Goal: Task Accomplishment & Management: Manage account settings

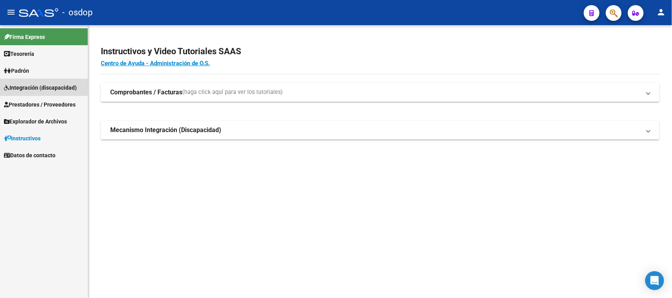
click at [42, 84] on span "Integración (discapacidad)" at bounding box center [40, 87] width 73 height 9
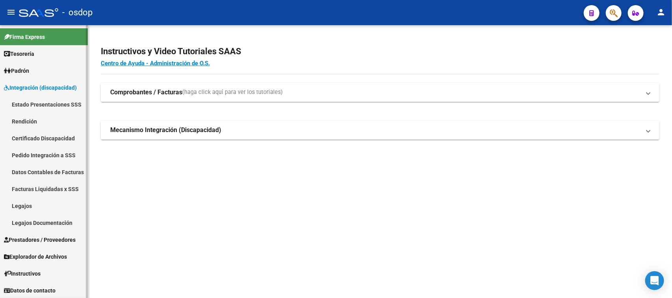
click at [22, 203] on link "Legajos" at bounding box center [44, 205] width 88 height 17
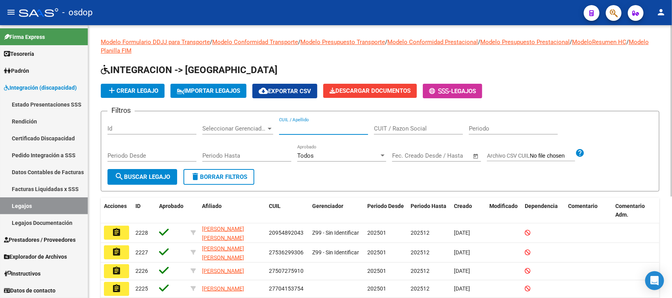
click at [322, 126] on input "CUIL / Apellido" at bounding box center [323, 128] width 89 height 7
type input "[PERSON_NAME]"
click at [138, 174] on span "search Buscar Legajo" at bounding box center [141, 176] width 55 height 7
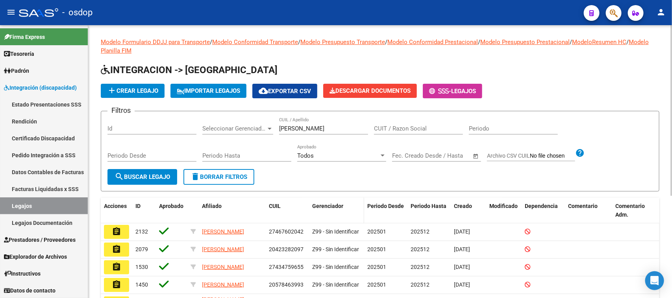
scroll to position [49, 0]
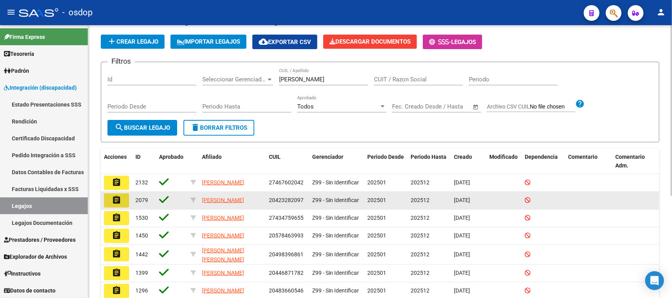
click at [116, 199] on mat-icon "assignment" at bounding box center [116, 200] width 9 height 9
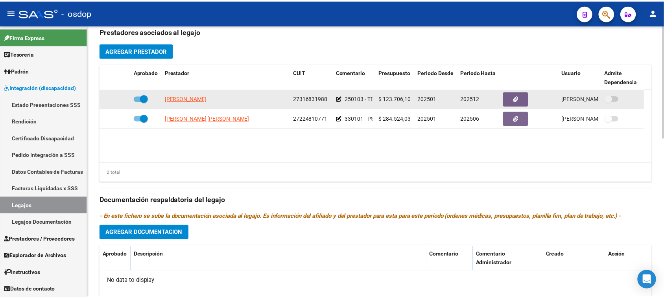
scroll to position [246, 0]
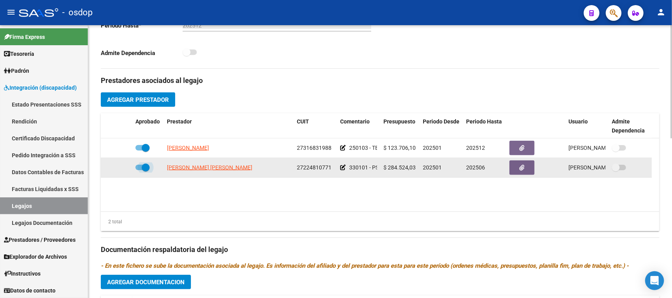
click at [138, 168] on span at bounding box center [142, 168] width 14 height 6
click at [139, 170] on input "checkbox" at bounding box center [139, 170] width 0 height 0
checkbox input "false"
click at [121, 168] on icon at bounding box center [121, 168] width 6 height 6
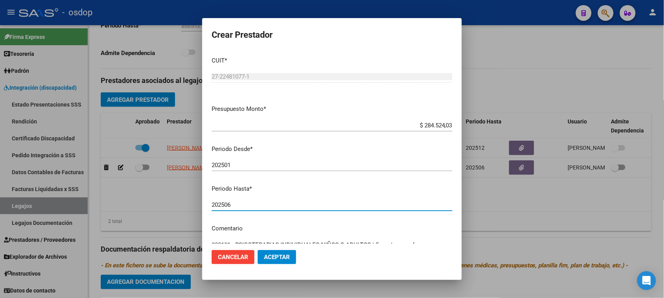
click at [236, 204] on input "202506" at bounding box center [332, 204] width 241 height 7
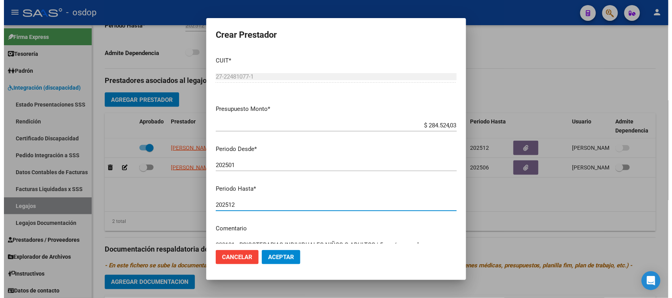
scroll to position [75, 0]
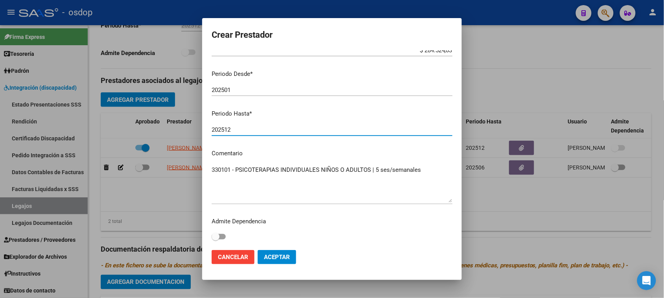
type input "202512"
click at [280, 260] on span "Aceptar" at bounding box center [277, 257] width 26 height 7
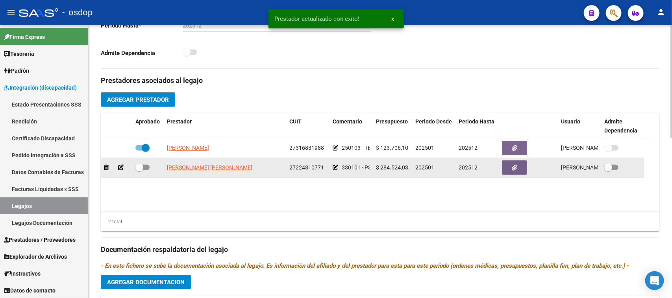
click at [148, 168] on span at bounding box center [142, 168] width 14 height 6
click at [139, 170] on input "checkbox" at bounding box center [139, 170] width 0 height 0
checkbox input "true"
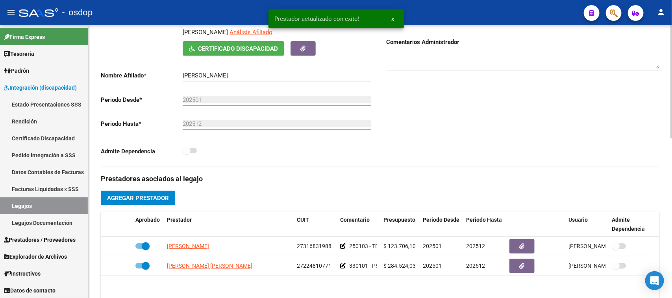
scroll to position [0, 0]
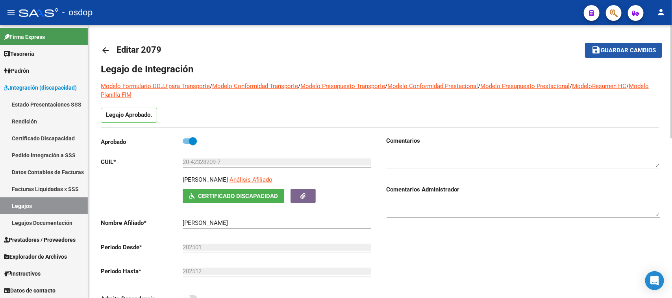
click at [614, 54] on button "save Guardar cambios" at bounding box center [623, 50] width 77 height 15
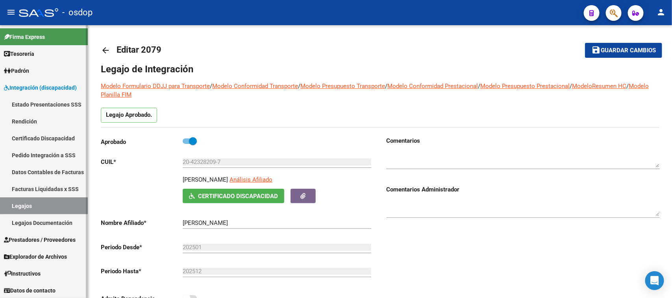
click at [61, 205] on link "Legajos" at bounding box center [44, 205] width 88 height 17
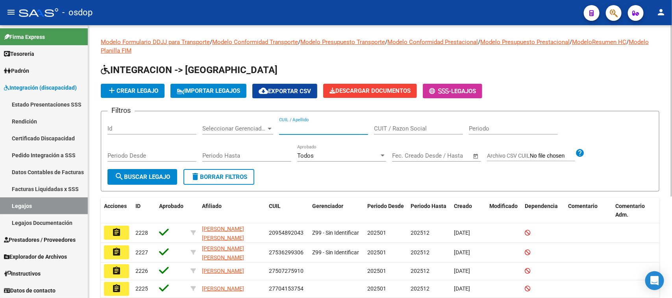
click at [314, 130] on input "CUIL / Apellido" at bounding box center [323, 128] width 89 height 7
click at [130, 182] on button "search Buscar Legajo" at bounding box center [142, 177] width 70 height 16
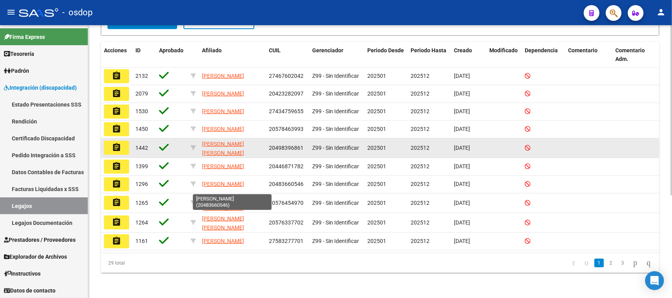
scroll to position [17, 0]
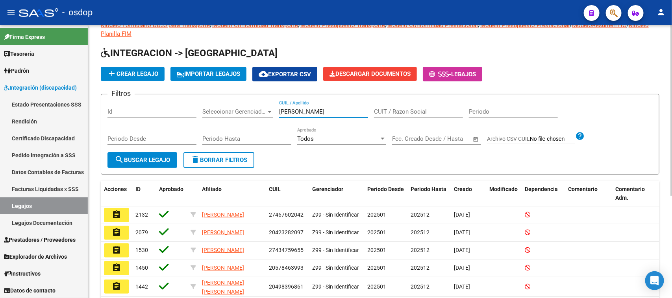
drag, startPoint x: 298, startPoint y: 107, endPoint x: 247, endPoint y: 115, distance: 52.1
click at [247, 115] on div "Filtros Id Seleccionar Gerenciador Seleccionar Gerenciador [PERSON_NAME] CUIL /…" at bounding box center [379, 127] width 545 height 52
paste input "27423282113"
type input "27423282113"
click at [151, 157] on span "search Buscar Legajo" at bounding box center [141, 160] width 55 height 7
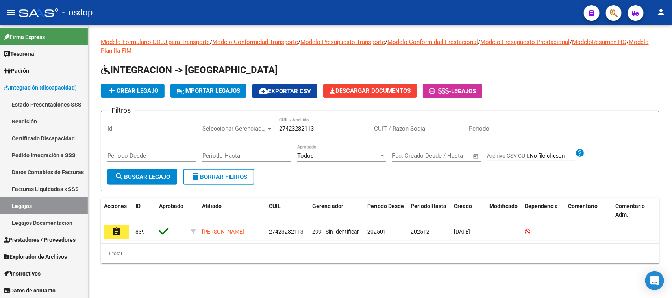
scroll to position [0, 0]
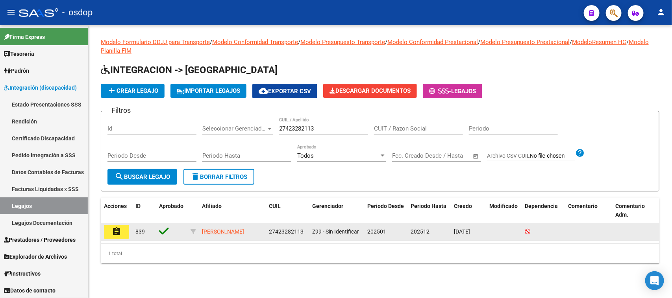
click at [116, 229] on mat-icon "assignment" at bounding box center [116, 231] width 9 height 9
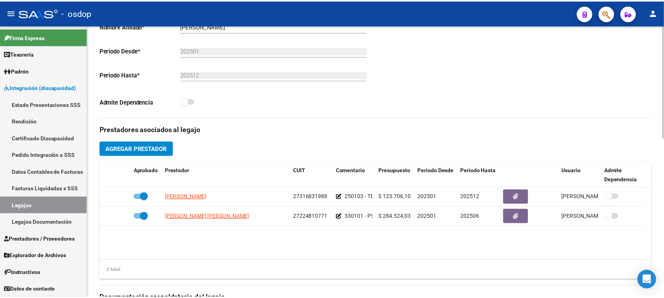
scroll to position [246, 0]
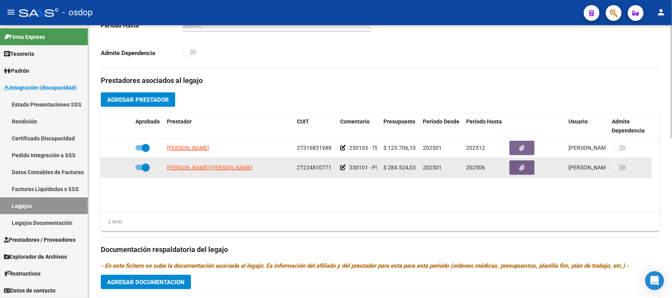
click at [138, 168] on span at bounding box center [142, 168] width 14 height 6
click at [139, 170] on input "checkbox" at bounding box center [139, 170] width 0 height 0
checkbox input "false"
click at [120, 169] on icon at bounding box center [121, 168] width 6 height 6
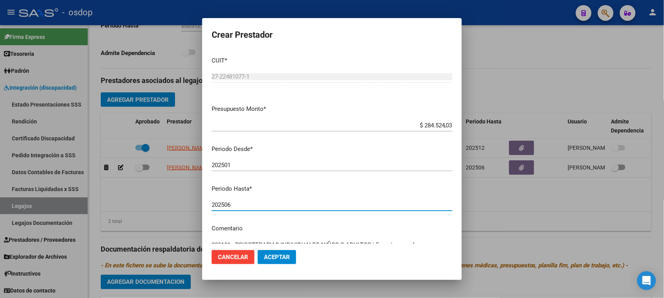
click at [236, 206] on input "202506" at bounding box center [332, 204] width 241 height 7
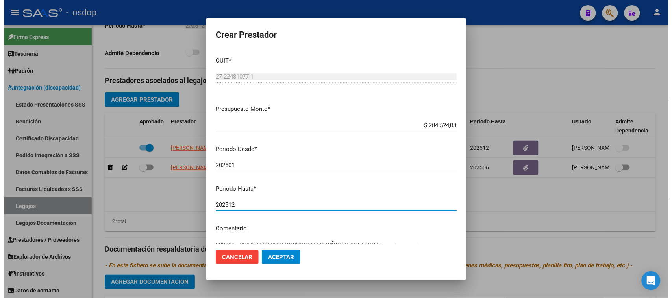
scroll to position [75, 0]
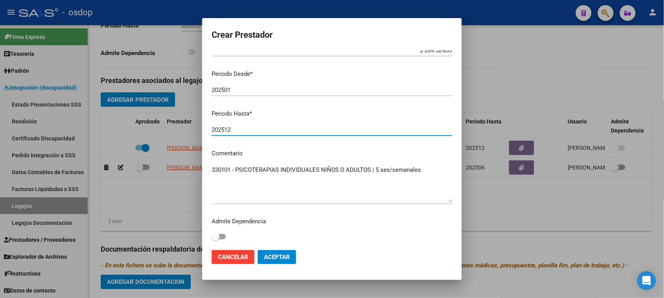
type input "202512"
click at [288, 257] on span "Aceptar" at bounding box center [277, 257] width 26 height 7
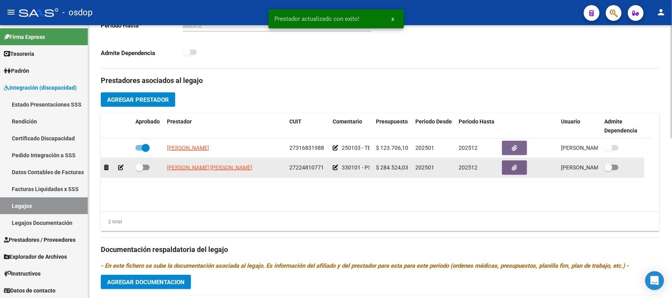
click at [146, 168] on span at bounding box center [142, 168] width 14 height 6
click at [139, 170] on input "checkbox" at bounding box center [139, 170] width 0 height 0
checkbox input "true"
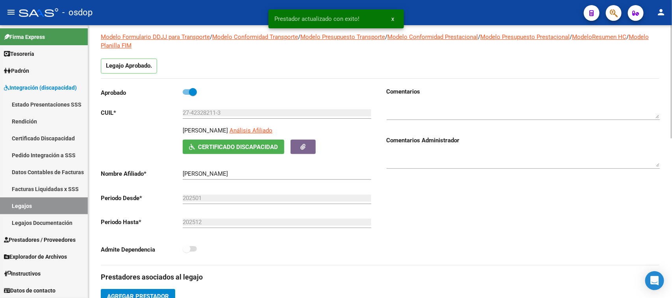
scroll to position [0, 0]
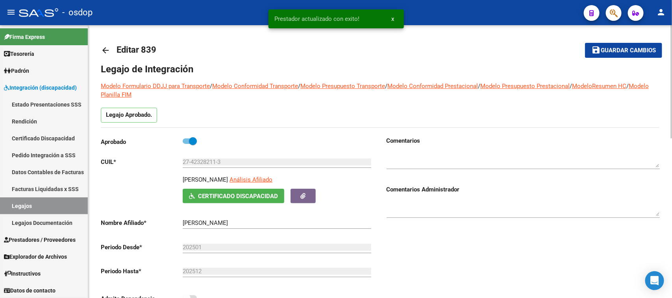
click at [629, 50] on span "Guardar cambios" at bounding box center [627, 50] width 55 height 7
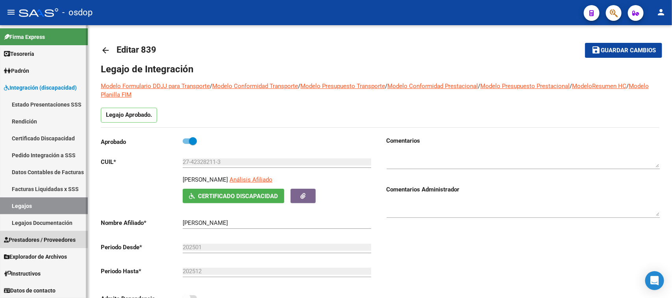
click at [46, 236] on span "Prestadores / Proveedores" at bounding box center [40, 240] width 72 height 9
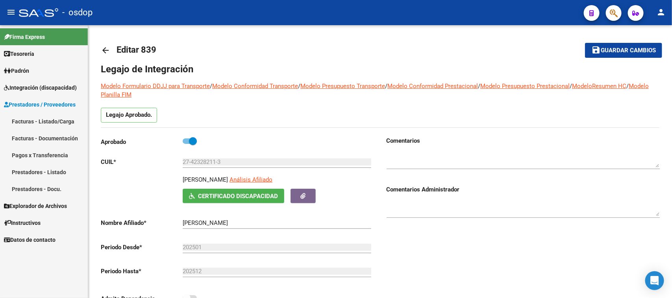
click at [44, 123] on link "Facturas - Listado/Carga" at bounding box center [44, 121] width 88 height 17
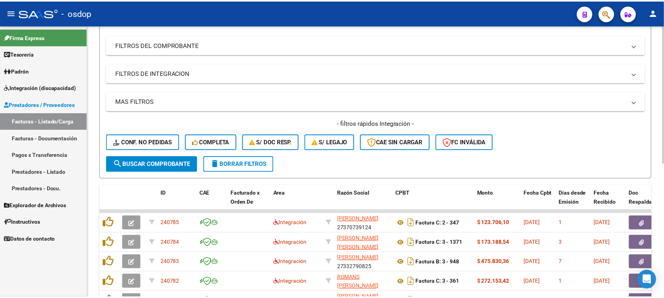
scroll to position [197, 0]
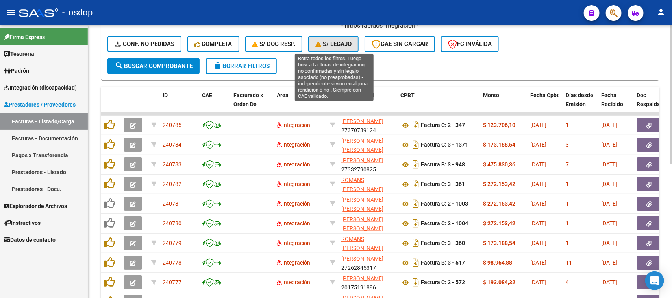
click at [341, 43] on span "S/ legajo" at bounding box center [333, 44] width 36 height 7
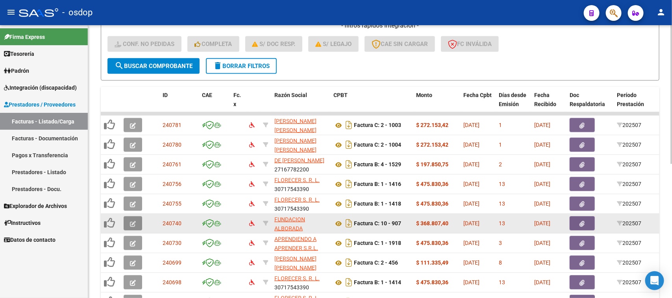
click at [131, 223] on icon "button" at bounding box center [133, 224] width 6 height 6
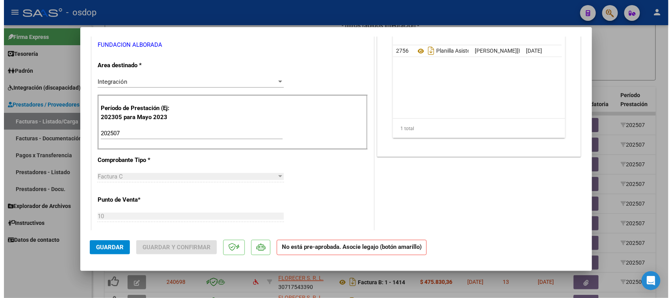
scroll to position [0, 0]
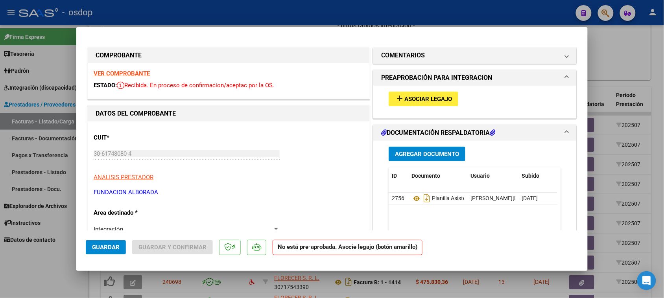
click at [439, 100] on span "Asociar Legajo" at bounding box center [428, 99] width 48 height 7
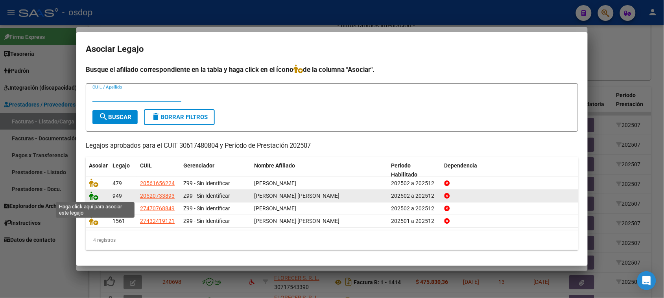
click at [93, 197] on icon at bounding box center [93, 196] width 9 height 9
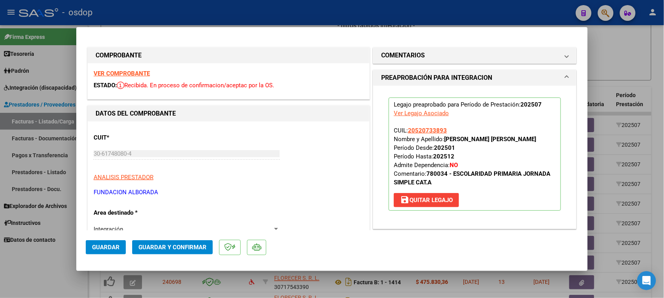
click at [109, 250] on span "Guardar" at bounding box center [106, 247] width 28 height 7
click at [361, 290] on div at bounding box center [332, 149] width 664 height 298
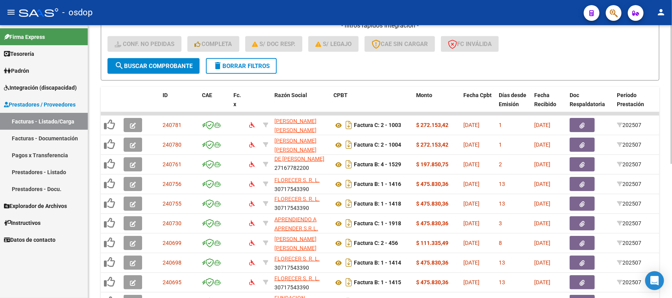
scroll to position [264, 0]
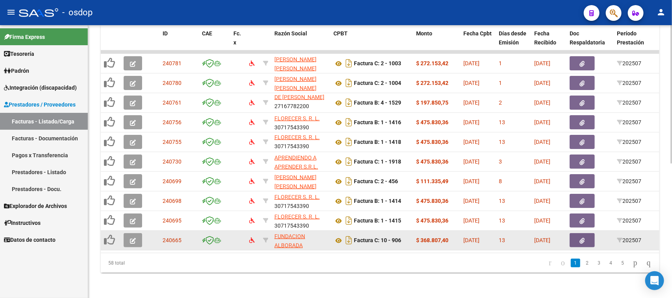
click at [128, 233] on button "button" at bounding box center [133, 240] width 18 height 14
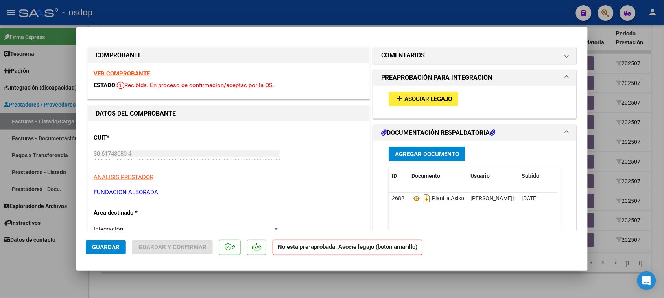
click at [413, 100] on span "Asociar Legajo" at bounding box center [428, 99] width 48 height 7
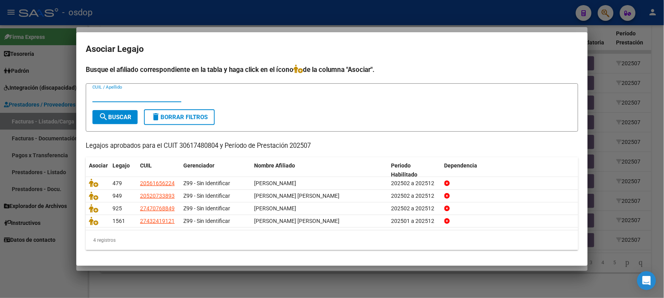
click at [342, 284] on div at bounding box center [332, 149] width 664 height 298
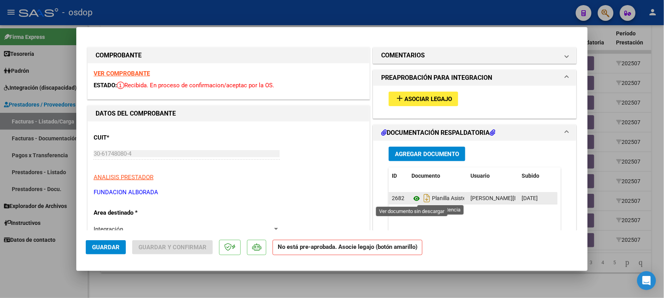
click at [412, 199] on icon at bounding box center [417, 198] width 10 height 9
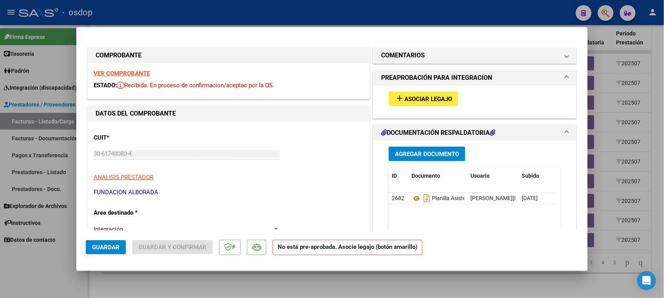
click at [436, 286] on div at bounding box center [332, 149] width 664 height 298
type input "$ 0,00"
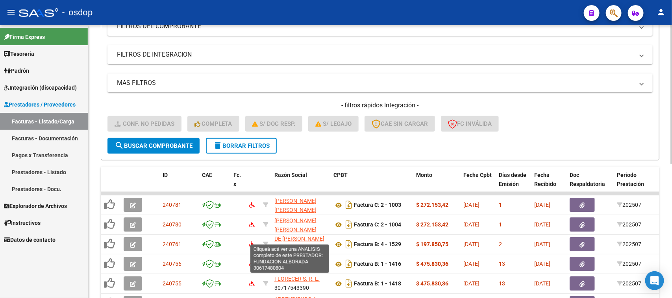
scroll to position [68, 0]
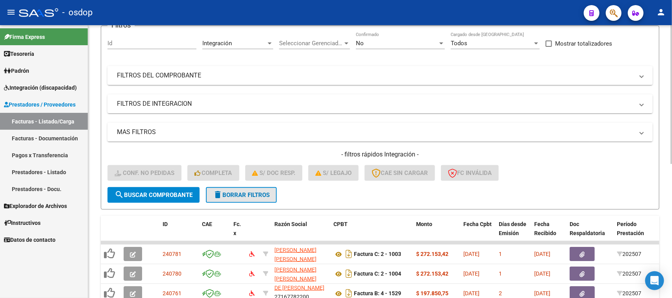
click at [255, 192] on span "delete Borrar Filtros" at bounding box center [241, 195] width 57 height 7
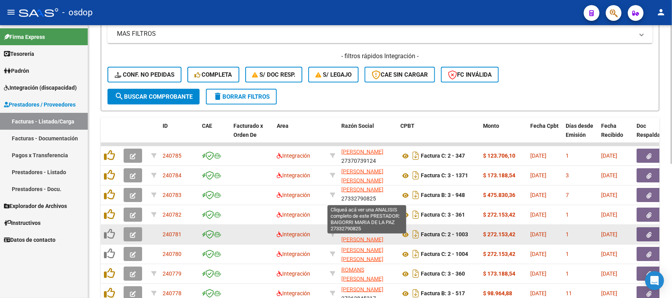
scroll to position [264, 0]
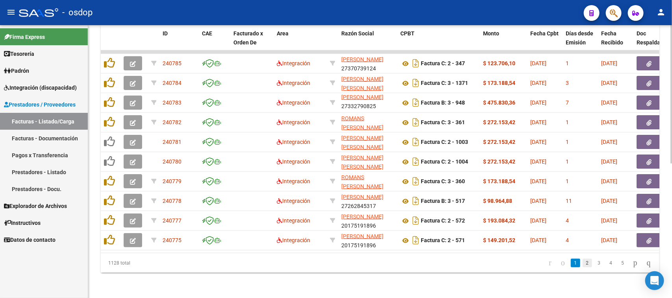
click at [582, 264] on link "2" at bounding box center [586, 263] width 9 height 9
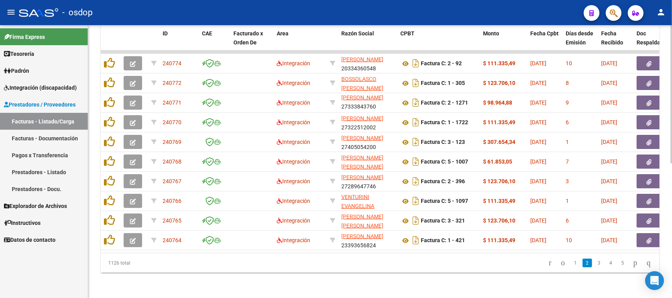
click at [397, 268] on datatable-pager "1 2 3 4 5" at bounding box center [435, 263] width 440 height 13
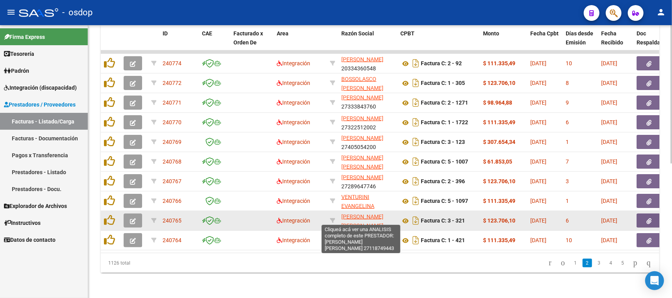
scroll to position [68, 0]
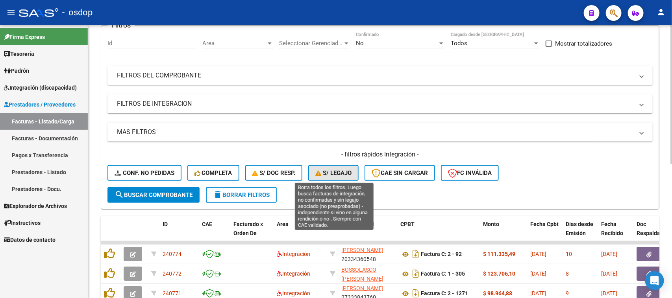
click at [341, 175] on button "S/ legajo" at bounding box center [333, 173] width 50 height 16
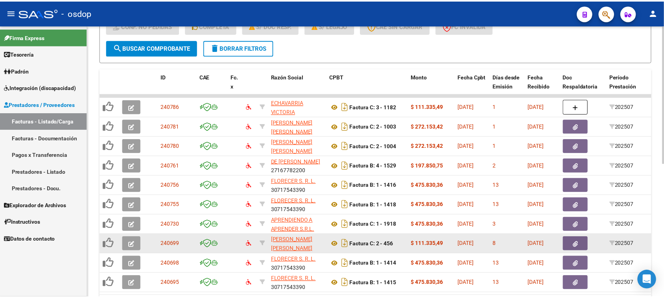
scroll to position [264, 0]
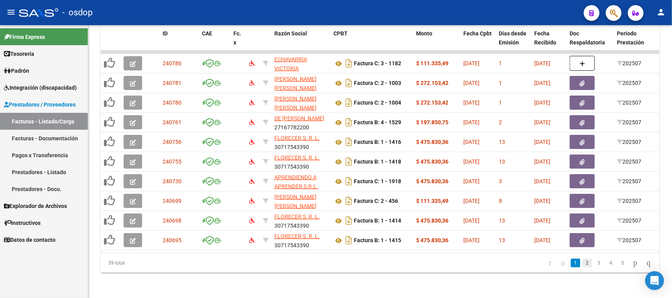
click at [582, 264] on link "2" at bounding box center [586, 263] width 9 height 9
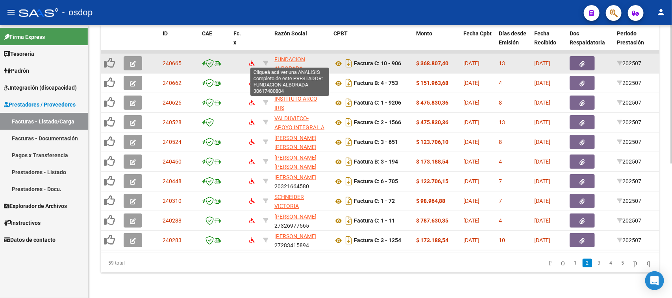
click at [286, 57] on span "FUNDACION ALBORADA" at bounding box center [289, 63] width 31 height 15
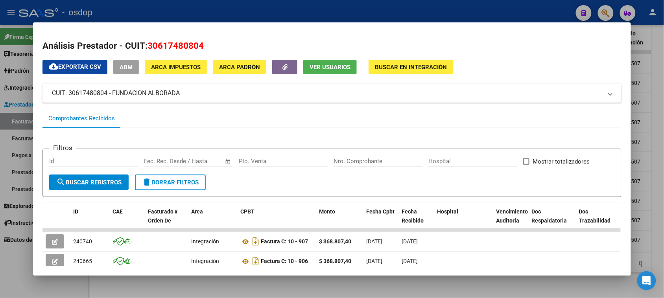
scroll to position [98, 0]
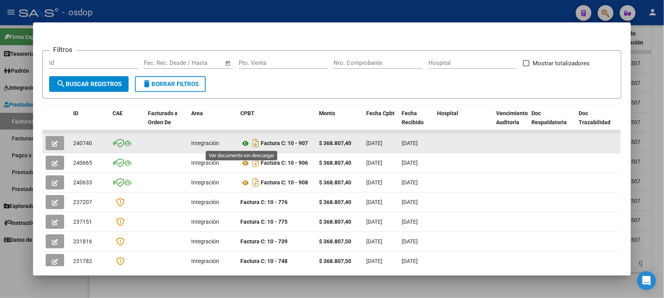
click at [244, 143] on icon at bounding box center [245, 143] width 10 height 9
click at [54, 144] on button "button" at bounding box center [55, 143] width 18 height 14
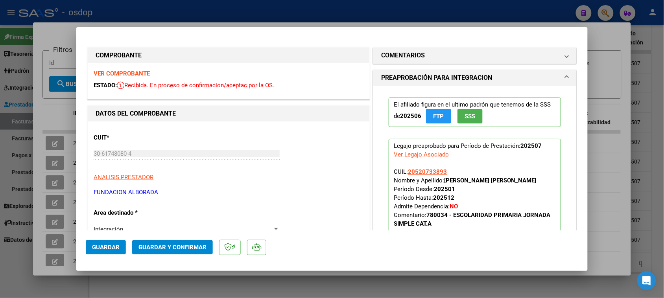
click at [429, 155] on div "Ver Legajo Asociado" at bounding box center [421, 154] width 55 height 9
type input "$ 0,00"
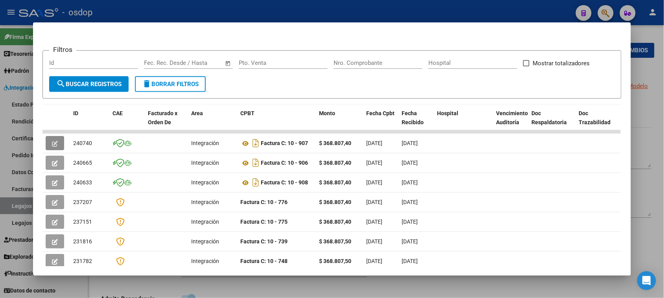
click at [487, 288] on div at bounding box center [332, 149] width 664 height 298
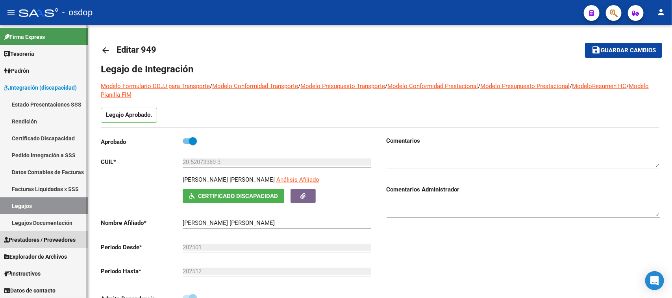
click at [56, 238] on span "Prestadores / Proveedores" at bounding box center [40, 240] width 72 height 9
click at [53, 239] on span "Prestadores / Proveedores" at bounding box center [40, 240] width 72 height 9
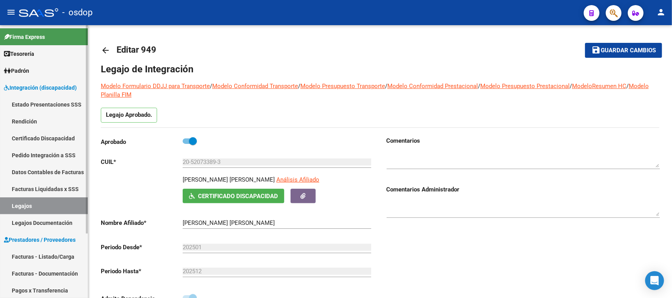
click at [48, 255] on link "Facturas - Listado/Carga" at bounding box center [44, 256] width 88 height 17
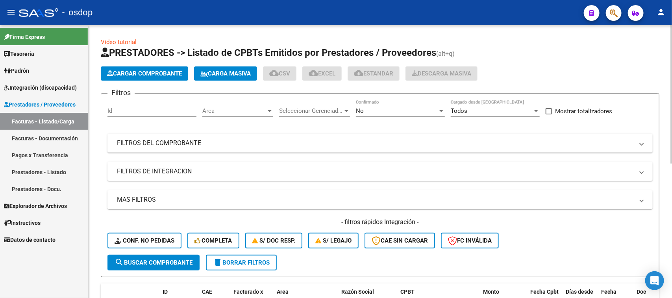
scroll to position [98, 0]
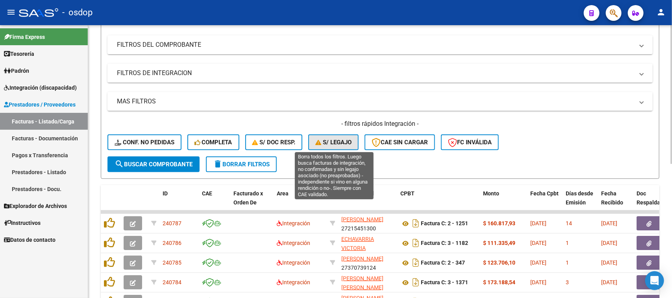
click at [344, 139] on span "S/ legajo" at bounding box center [333, 142] width 36 height 7
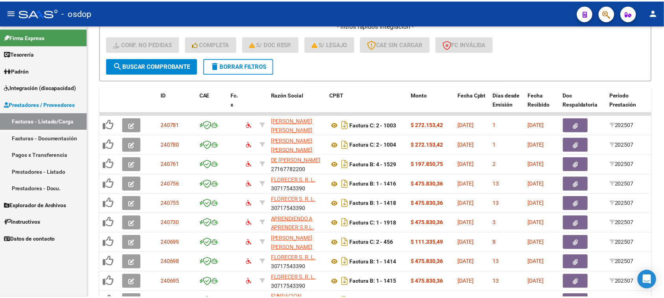
scroll to position [264, 0]
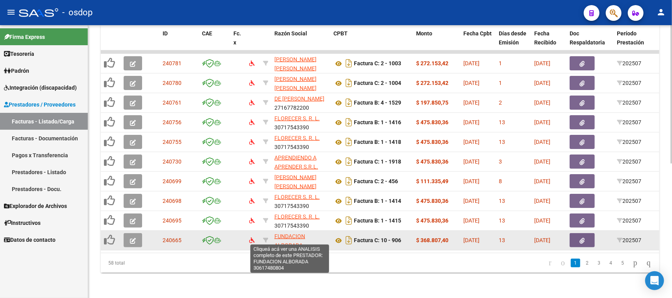
click at [292, 236] on span "FUNDACION ALBORADA" at bounding box center [289, 240] width 31 height 15
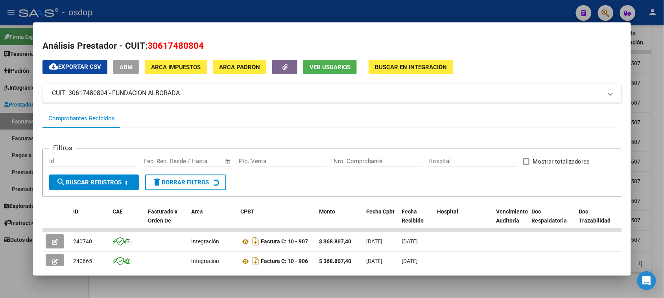
scroll to position [98, 0]
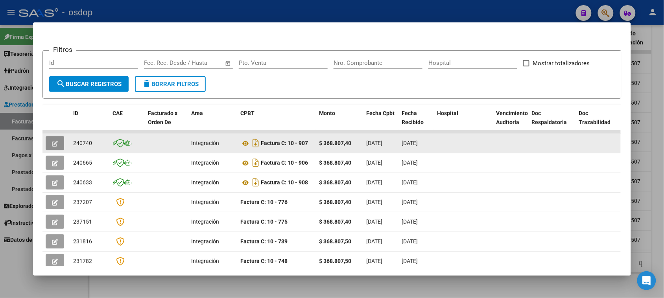
click at [52, 144] on icon "button" at bounding box center [55, 144] width 6 height 6
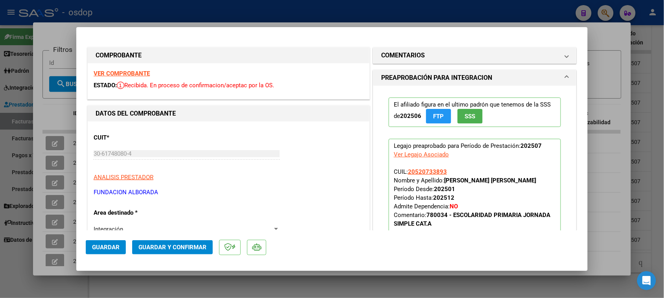
scroll to position [49, 0]
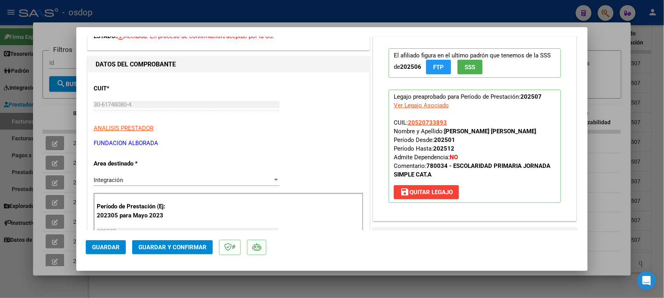
click at [437, 194] on span "save [PERSON_NAME]" at bounding box center [426, 192] width 53 height 7
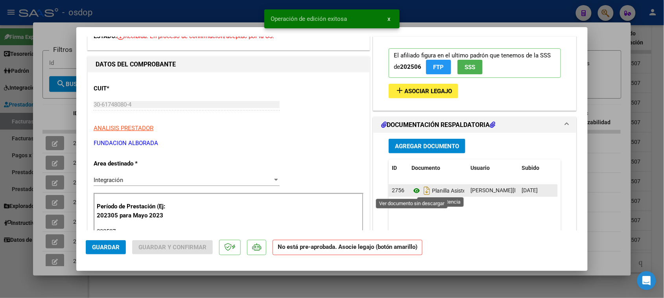
click at [413, 192] on icon at bounding box center [417, 190] width 10 height 9
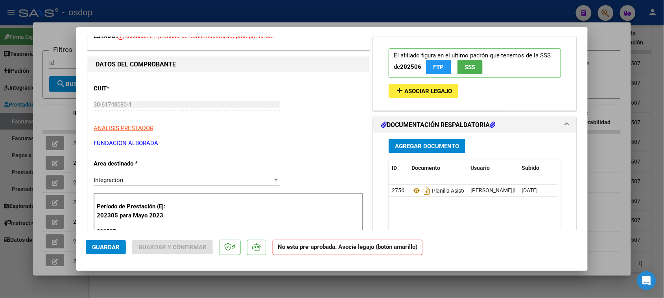
click at [433, 93] on span "Asociar Legajo" at bounding box center [428, 91] width 48 height 7
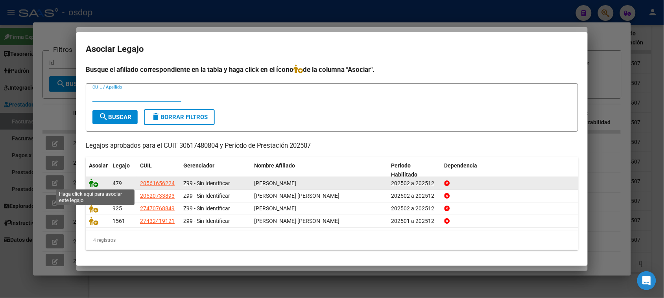
click at [93, 179] on icon at bounding box center [93, 183] width 9 height 9
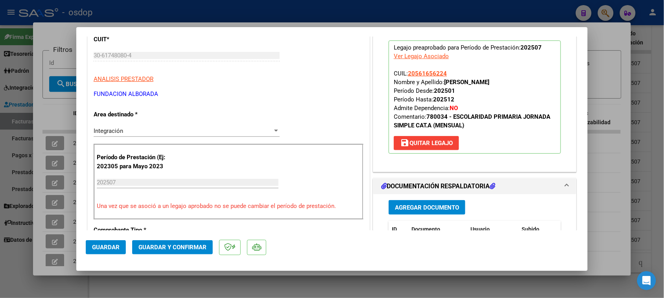
scroll to position [148, 0]
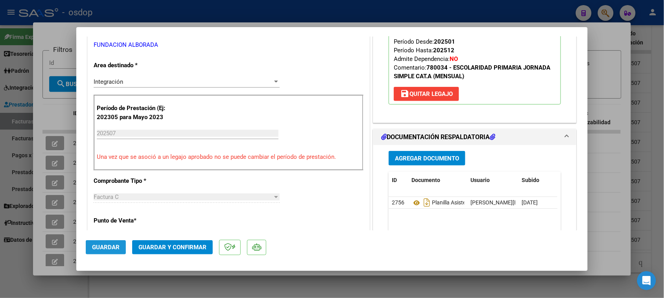
click at [113, 247] on span "Guardar" at bounding box center [106, 247] width 28 height 7
click at [314, 287] on div at bounding box center [332, 149] width 664 height 298
type input "$ 0,00"
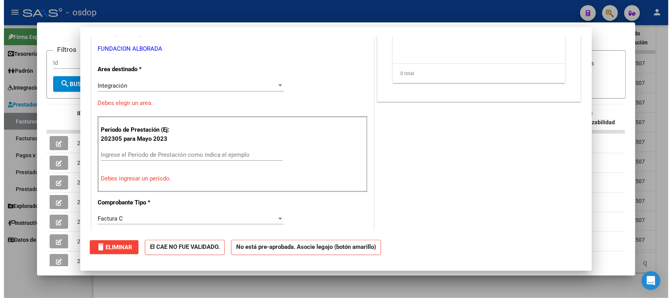
scroll to position [151, 0]
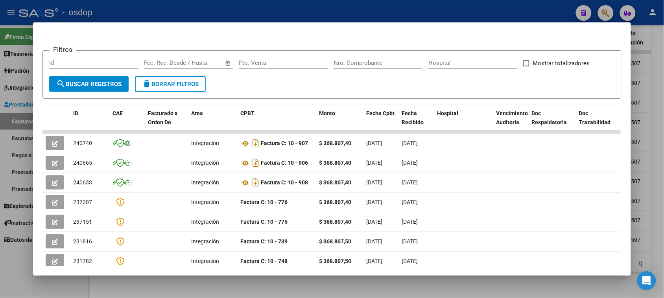
drag, startPoint x: 351, startPoint y: 279, endPoint x: 347, endPoint y: 284, distance: 5.7
click at [350, 280] on div at bounding box center [332, 149] width 664 height 298
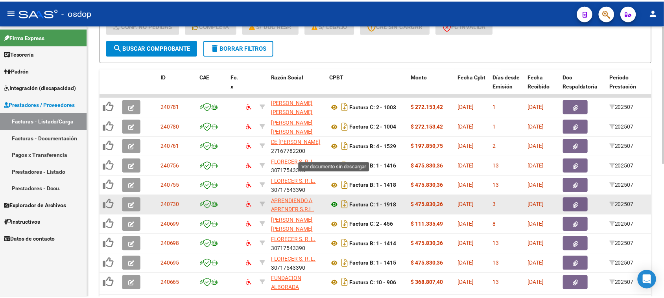
scroll to position [264, 0]
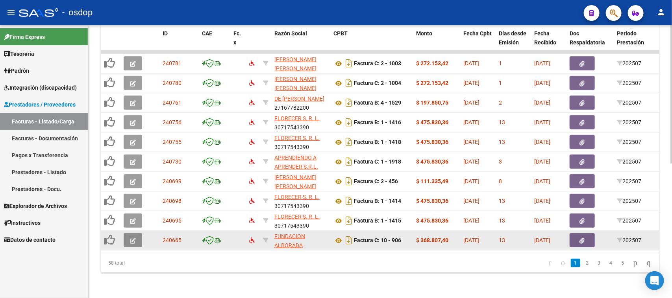
click at [134, 237] on span "button" at bounding box center [133, 240] width 6 height 7
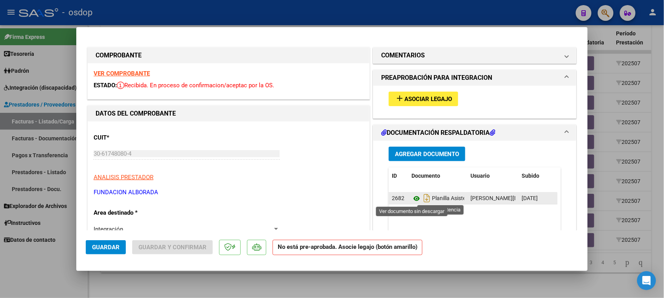
click at [413, 199] on icon at bounding box center [417, 198] width 10 height 9
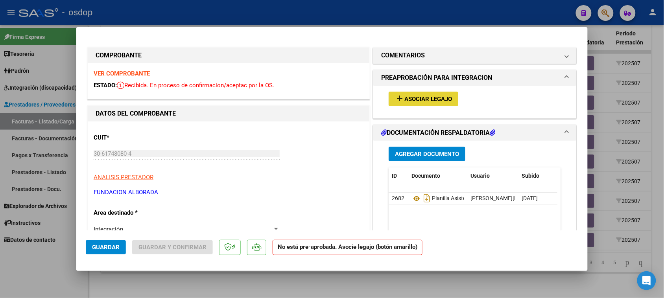
click at [418, 94] on button "add Asociar Legajo" at bounding box center [424, 99] width 70 height 15
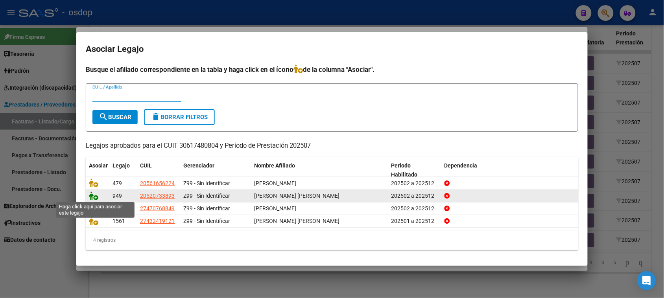
click at [95, 194] on icon at bounding box center [93, 196] width 9 height 9
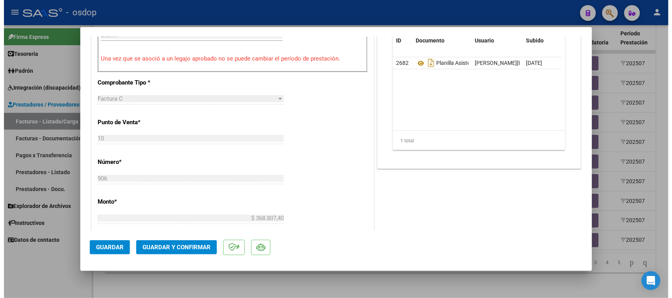
scroll to position [344, 0]
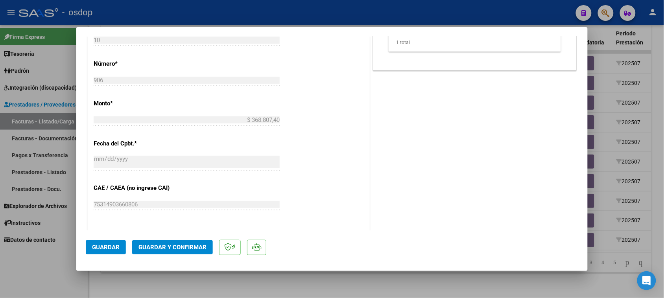
click at [111, 248] on span "Guardar" at bounding box center [106, 247] width 28 height 7
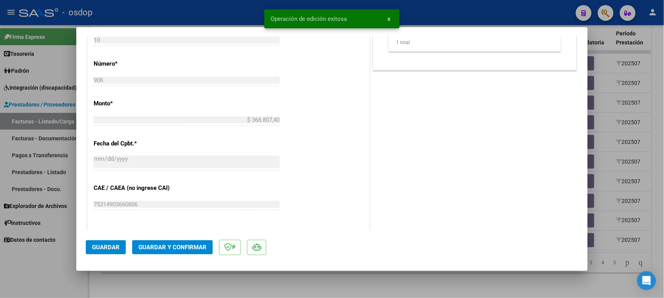
click at [297, 290] on div at bounding box center [332, 149] width 664 height 298
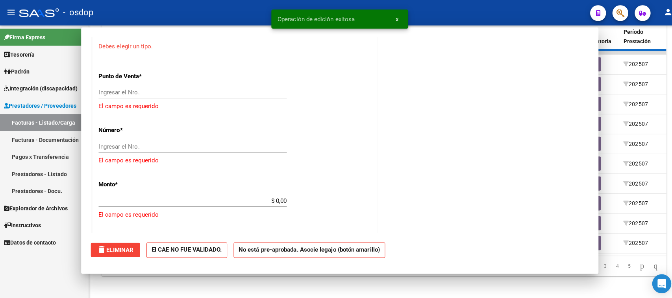
scroll to position [0, 0]
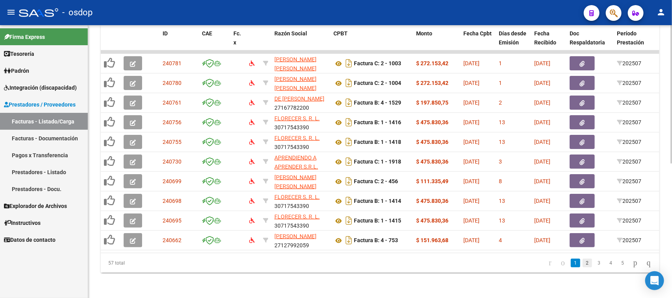
click at [582, 266] on link "2" at bounding box center [586, 263] width 9 height 9
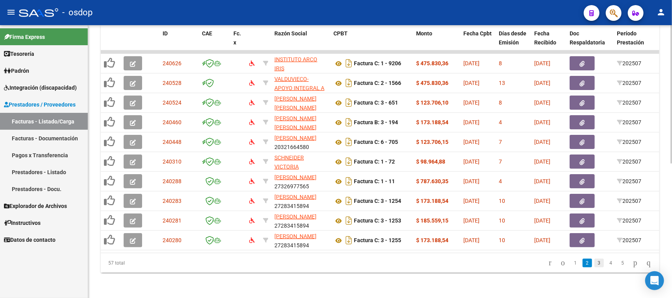
click at [594, 264] on link "3" at bounding box center [598, 263] width 9 height 9
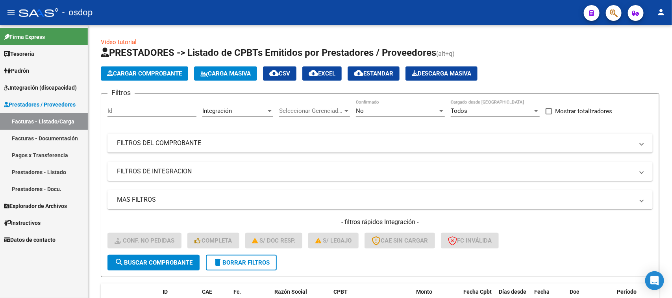
click at [50, 89] on span "Integración (discapacidad)" at bounding box center [40, 87] width 73 height 9
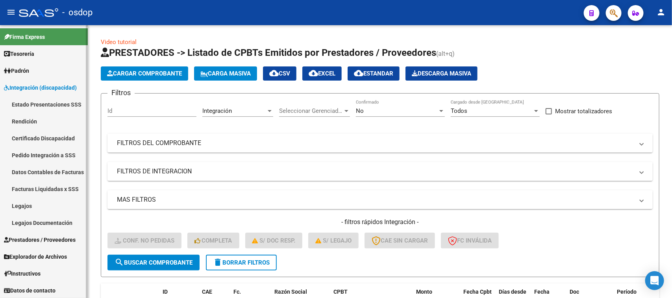
click at [26, 205] on link "Legajos" at bounding box center [44, 205] width 88 height 17
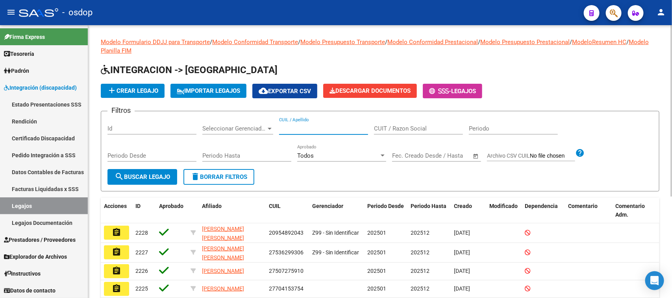
click at [316, 126] on input "CUIL / Apellido" at bounding box center [323, 128] width 89 height 7
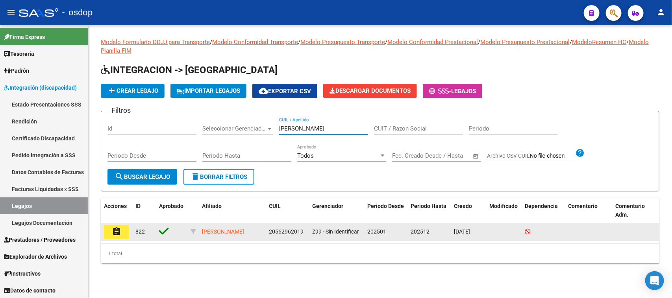
type input "[PERSON_NAME]"
click at [121, 229] on button "assignment" at bounding box center [116, 232] width 25 height 14
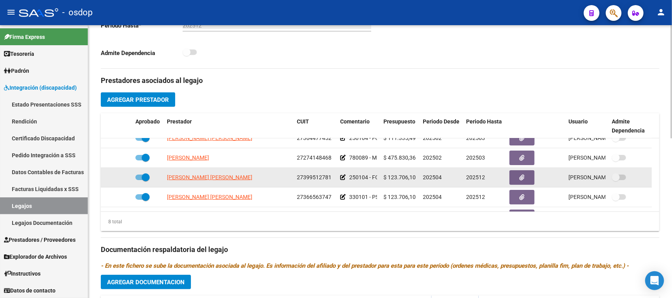
scroll to position [87, 0]
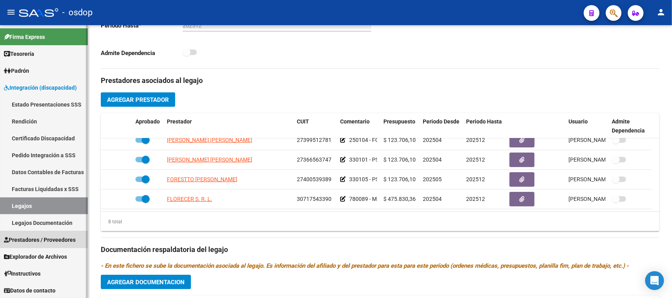
click at [34, 242] on span "Prestadores / Proveedores" at bounding box center [40, 240] width 72 height 9
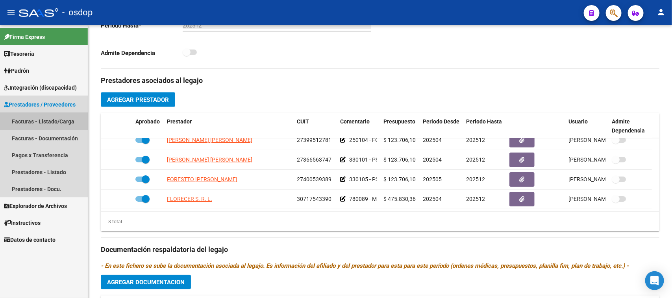
click at [63, 118] on link "Facturas - Listado/Carga" at bounding box center [44, 121] width 88 height 17
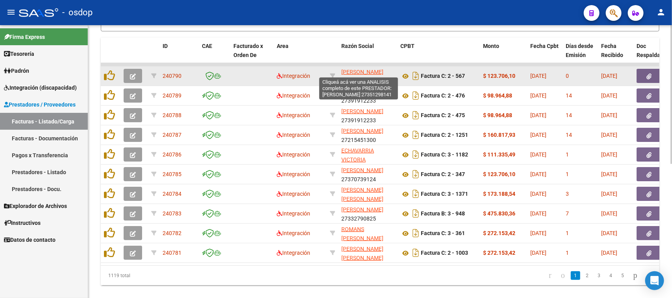
scroll to position [98, 0]
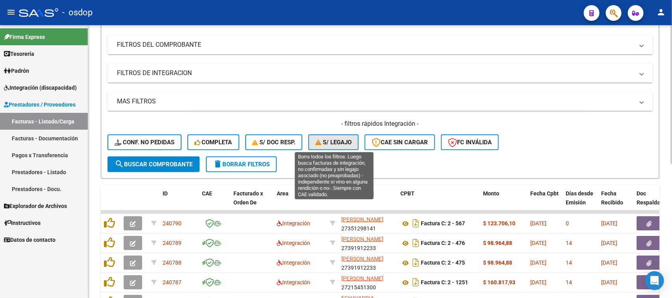
click at [332, 144] on span "S/ legajo" at bounding box center [333, 142] width 36 height 7
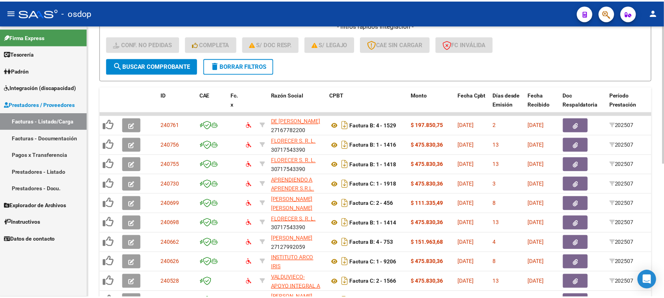
scroll to position [246, 0]
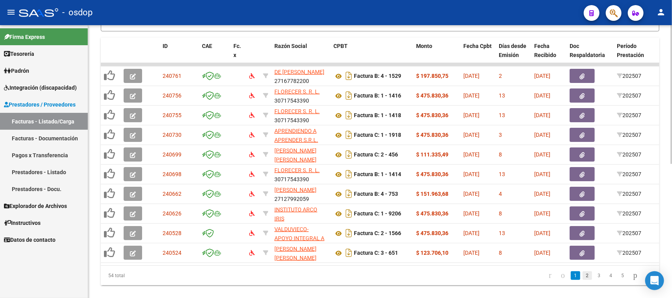
click at [582, 280] on link "2" at bounding box center [586, 275] width 9 height 9
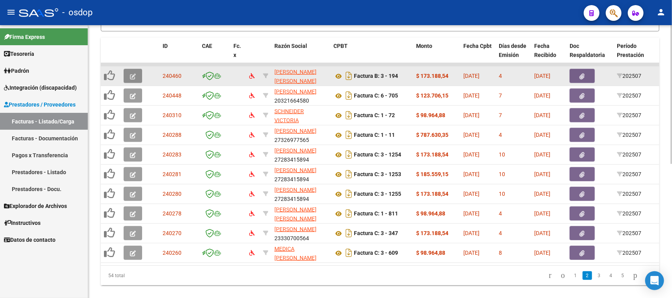
click at [129, 75] on button "button" at bounding box center [133, 76] width 18 height 14
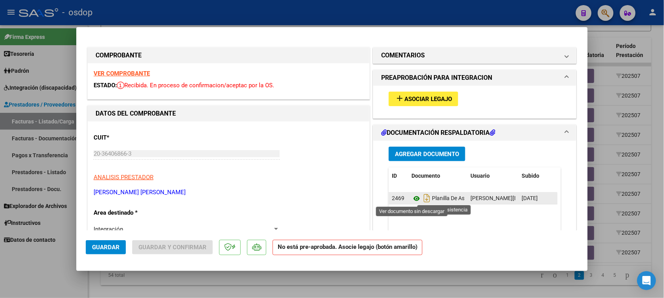
click at [414, 197] on icon at bounding box center [417, 198] width 10 height 9
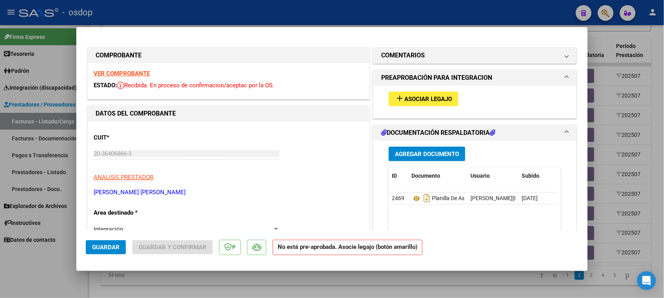
click at [433, 103] on button "add Asociar Legajo" at bounding box center [424, 99] width 70 height 15
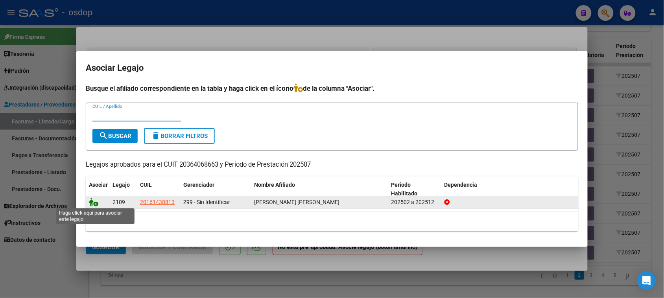
click at [91, 199] on icon at bounding box center [93, 202] width 9 height 9
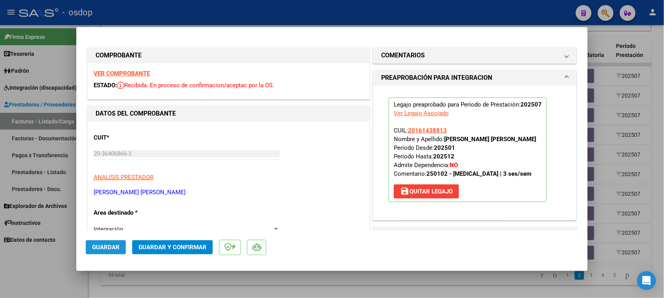
click at [103, 252] on button "Guardar" at bounding box center [106, 247] width 40 height 14
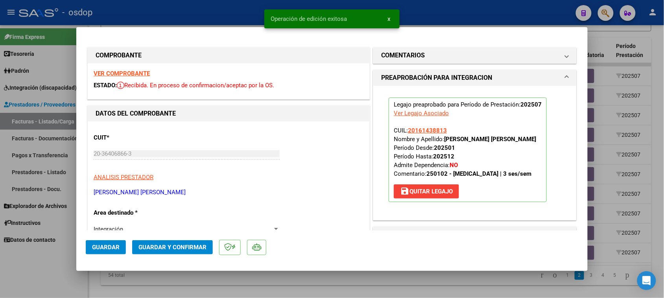
click at [274, 288] on div at bounding box center [332, 149] width 664 height 298
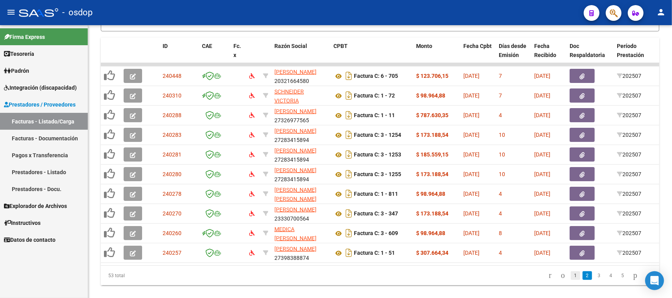
click at [570, 280] on link "1" at bounding box center [574, 275] width 9 height 9
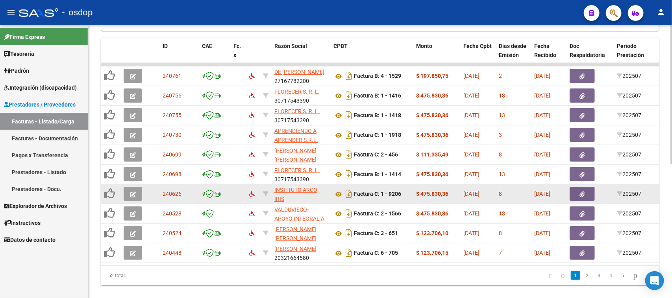
click at [135, 193] on icon "button" at bounding box center [133, 195] width 6 height 6
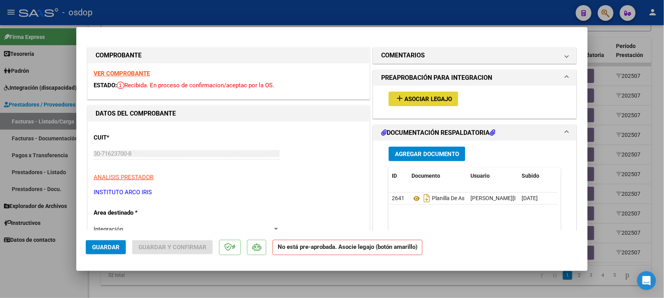
click at [422, 102] on span "Asociar Legajo" at bounding box center [428, 99] width 48 height 7
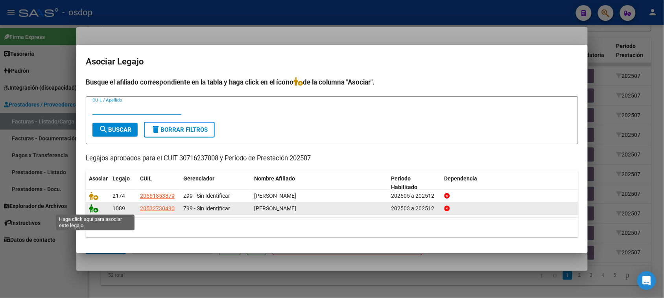
click at [91, 205] on icon at bounding box center [93, 208] width 9 height 9
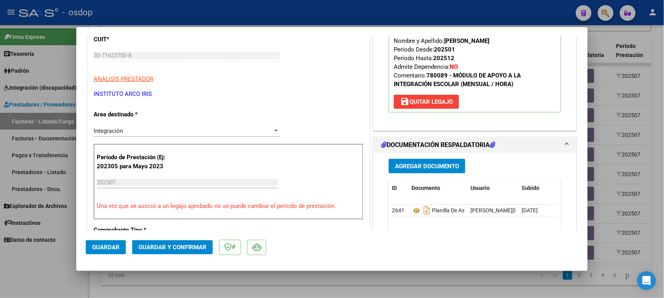
scroll to position [148, 0]
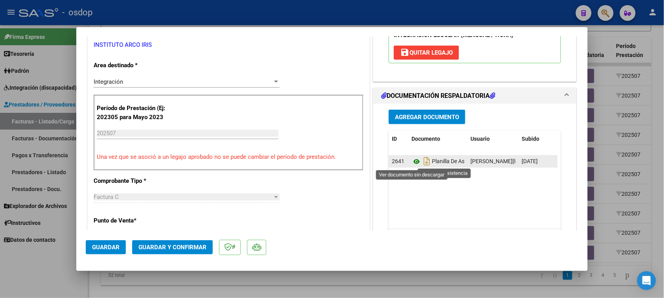
click at [413, 160] on icon at bounding box center [417, 161] width 10 height 9
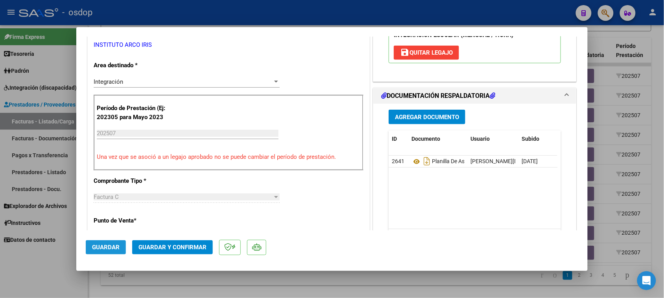
click at [111, 252] on button "Guardar" at bounding box center [106, 247] width 40 height 14
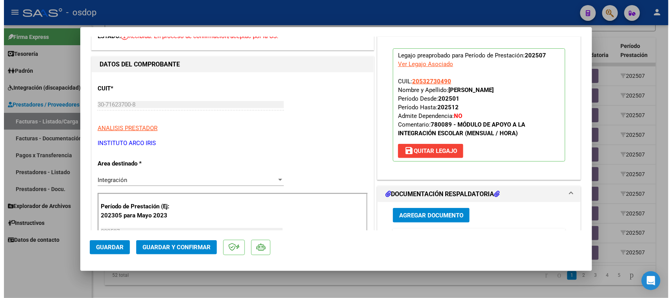
scroll to position [98, 0]
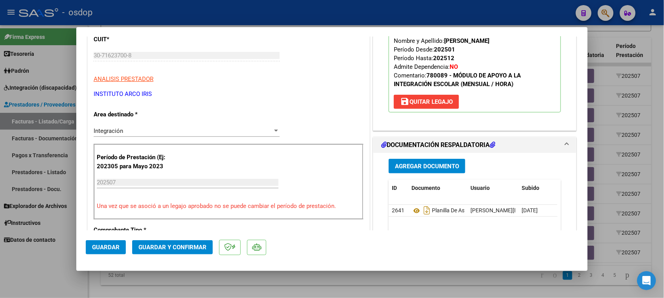
click at [119, 250] on span "Guardar" at bounding box center [106, 247] width 28 height 7
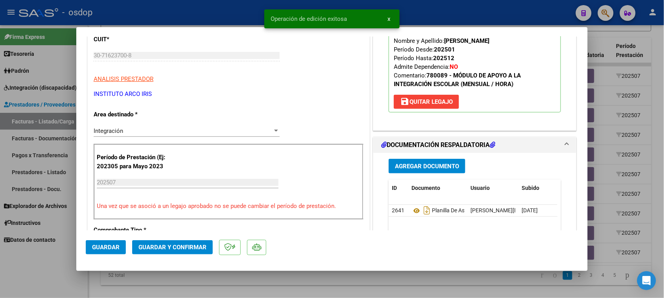
click at [337, 286] on div at bounding box center [332, 149] width 664 height 298
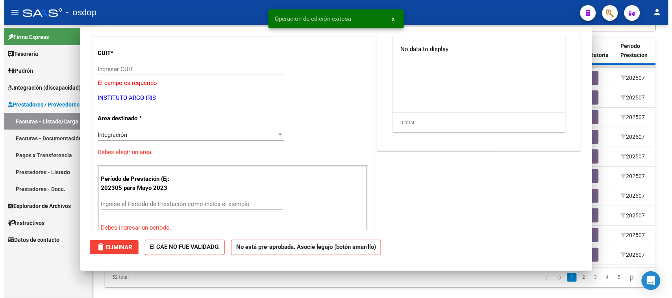
scroll to position [0, 0]
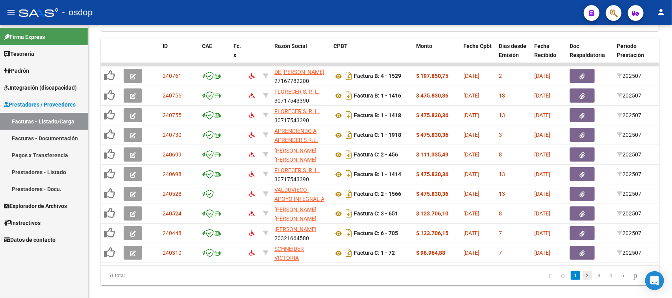
click at [582, 280] on link "2" at bounding box center [586, 275] width 9 height 9
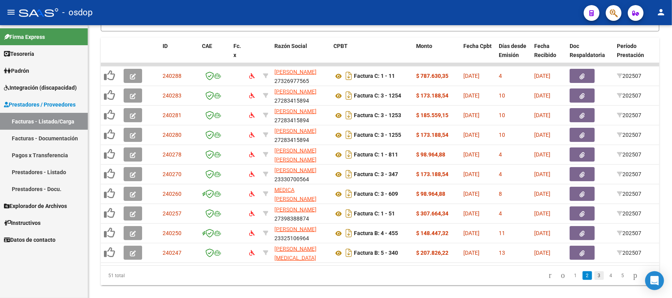
click at [594, 280] on link "3" at bounding box center [598, 275] width 9 height 9
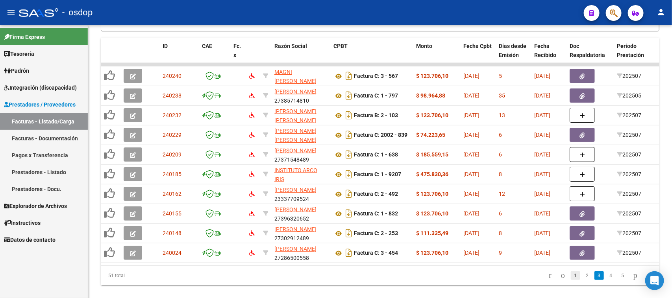
click at [570, 280] on link "1" at bounding box center [574, 275] width 9 height 9
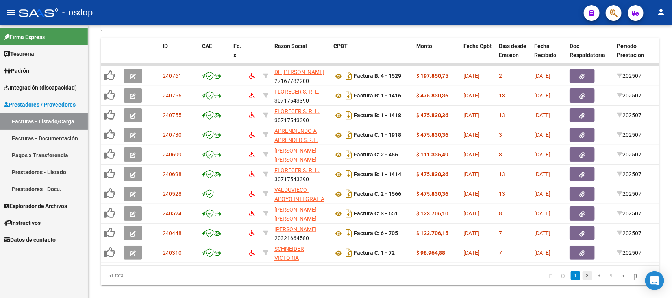
click at [582, 279] on link "2" at bounding box center [586, 275] width 9 height 9
